Goal: Information Seeking & Learning: Learn about a topic

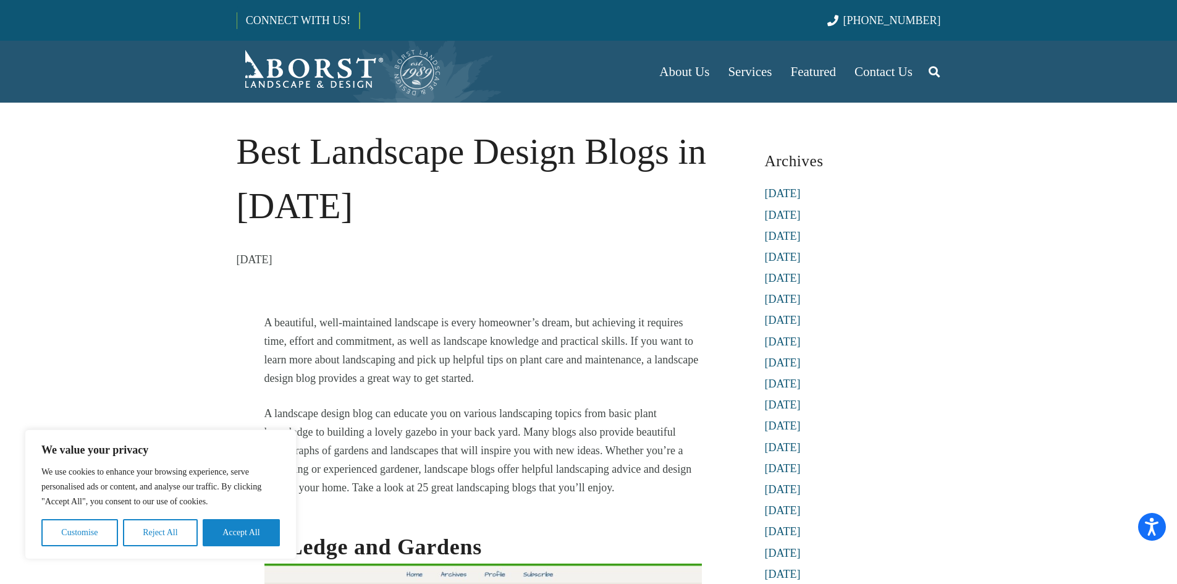
drag, startPoint x: 0, startPoint y: 0, endPoint x: 397, endPoint y: 303, distance: 500.0
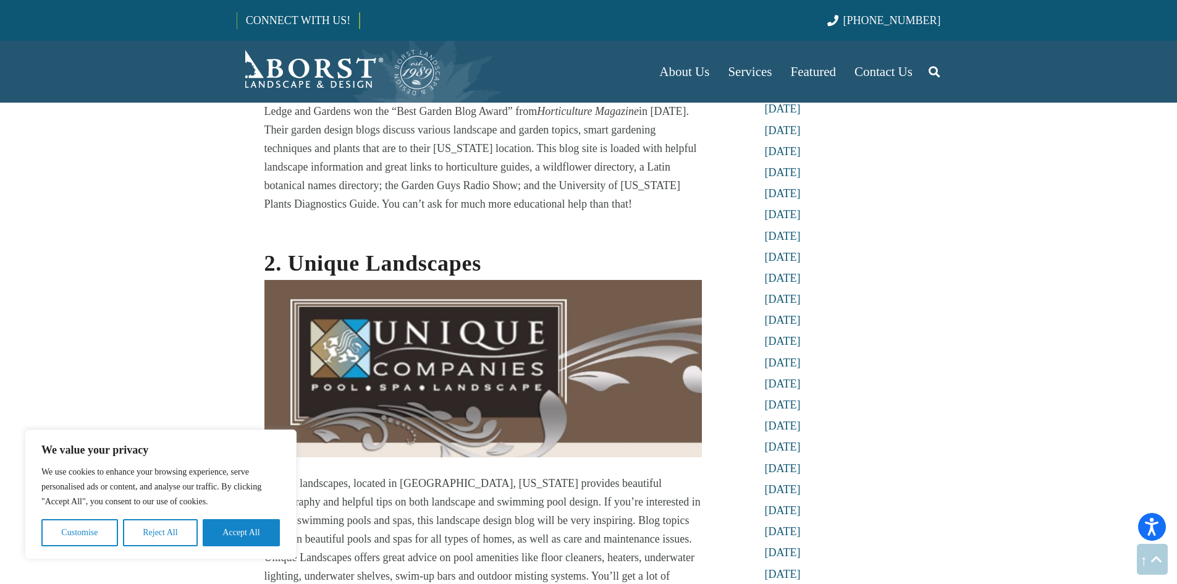
scroll to position [659, 0]
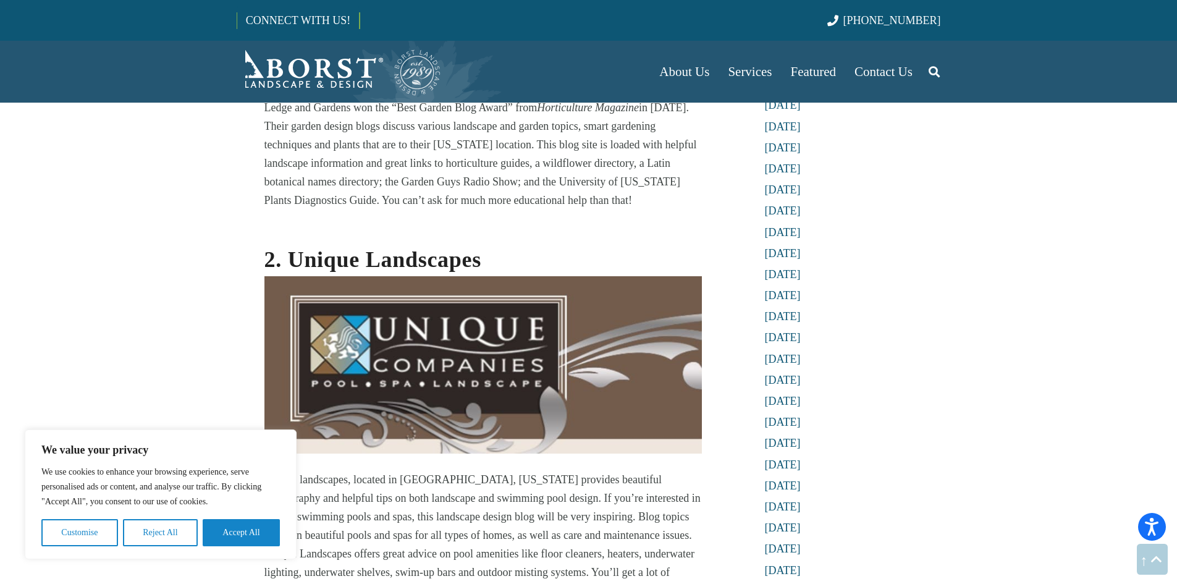
click at [424, 260] on strong "2. Unique Landscapes" at bounding box center [374, 259] width 218 height 25
click at [493, 258] on h2 "2. Unique Landscapes" at bounding box center [484, 339] width 438 height 227
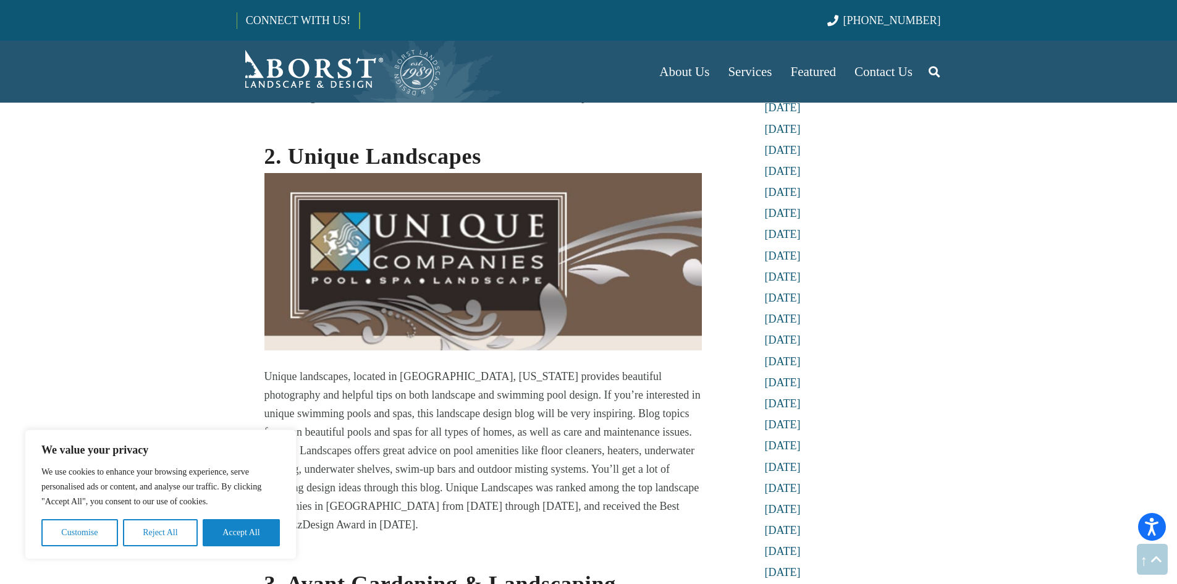
scroll to position [761, 0]
drag, startPoint x: 484, startPoint y: 161, endPoint x: 294, endPoint y: 163, distance: 189.8
click at [294, 163] on h2 "2. Unique Landscapes" at bounding box center [484, 237] width 438 height 227
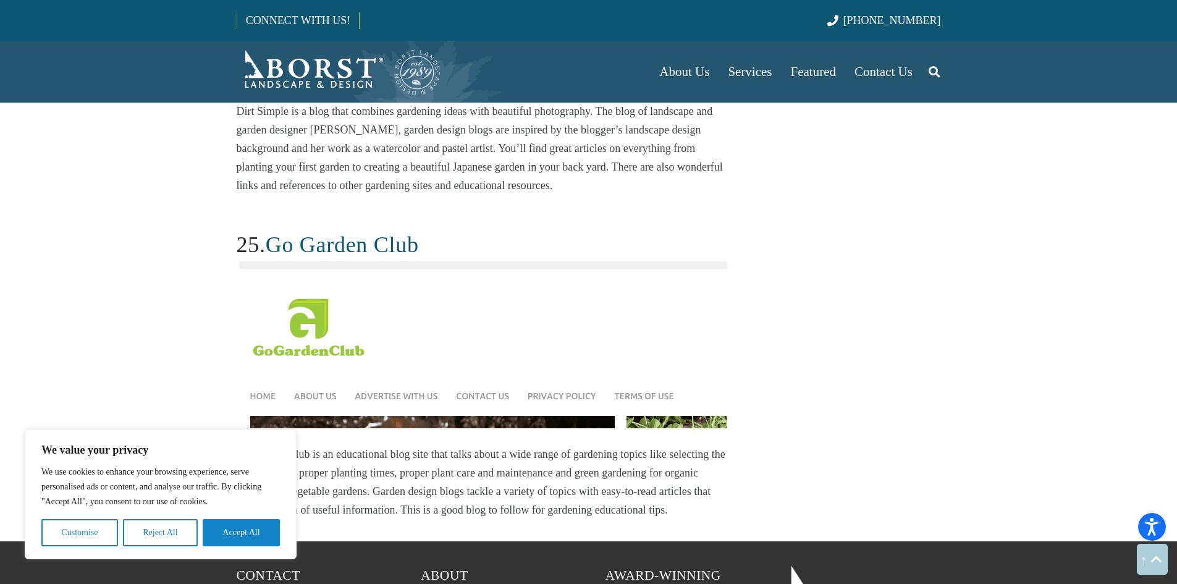
scroll to position [9470, 0]
